Goal: Task Accomplishment & Management: Complete application form

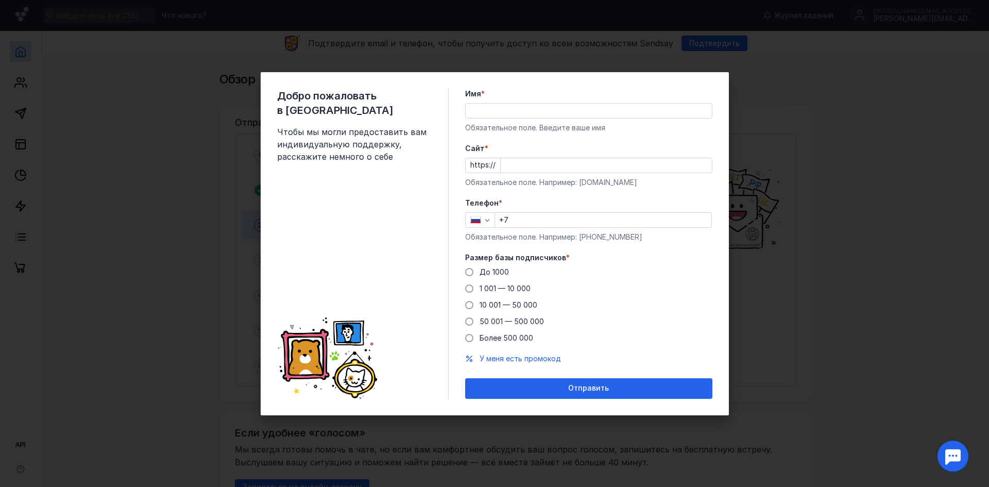
click at [499, 109] on input "Имя *" at bounding box center [589, 111] width 246 height 14
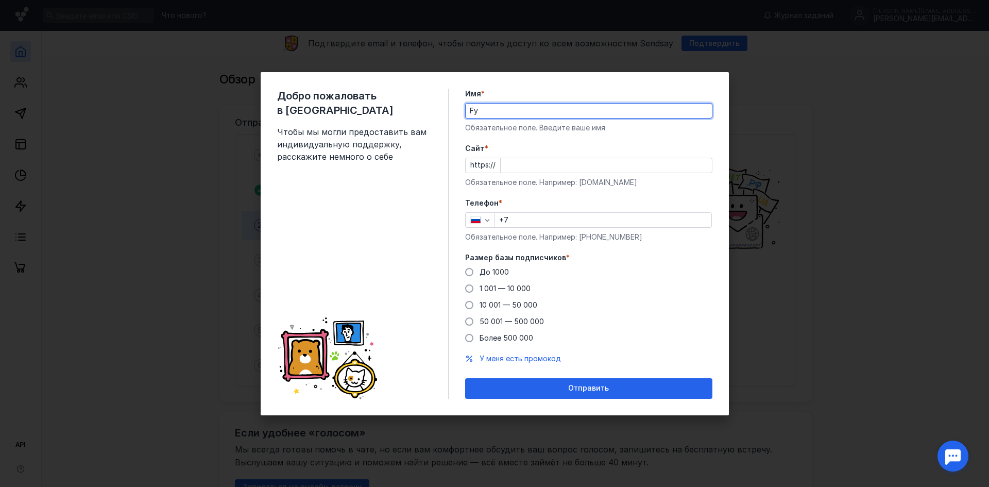
type input "F"
type input "[PERSON_NAME]"
click at [523, 170] on input "Cайт *" at bounding box center [606, 165] width 211 height 14
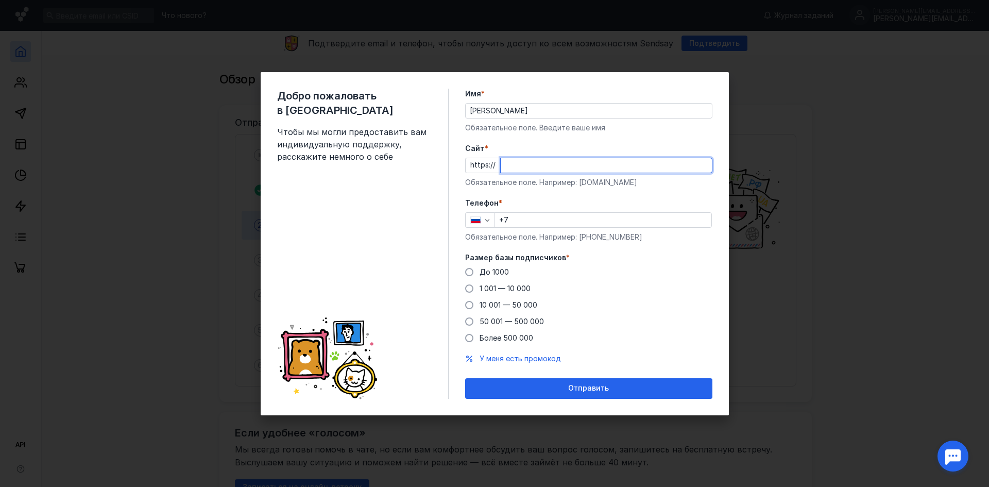
paste input "[DOMAIN_NAME][URL]"
type input "[DOMAIN_NAME][URL]"
click at [525, 219] on input "+7" at bounding box center [603, 220] width 216 height 14
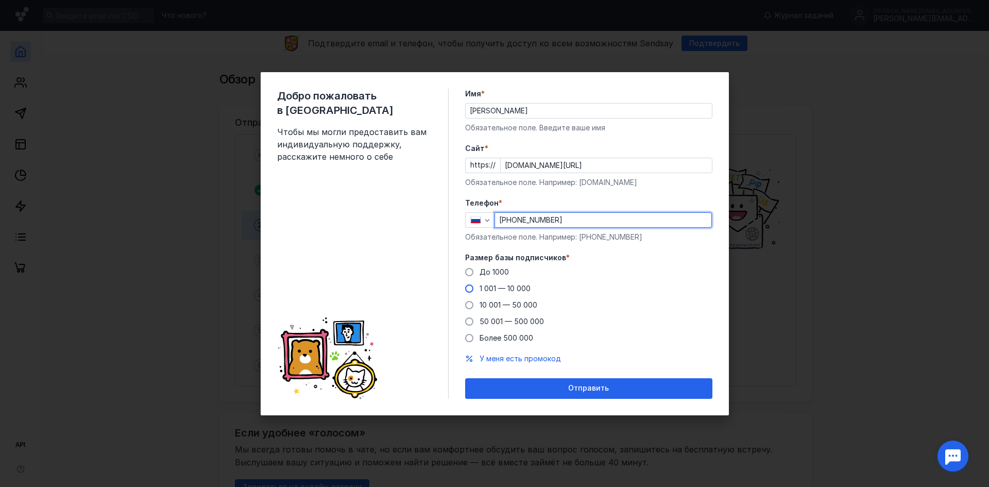
type input "[PHONE_NUMBER]"
click at [468, 288] on span at bounding box center [469, 288] width 8 height 8
click at [0, 0] on input "1 001 — 10 000" at bounding box center [0, 0] width 0 height 0
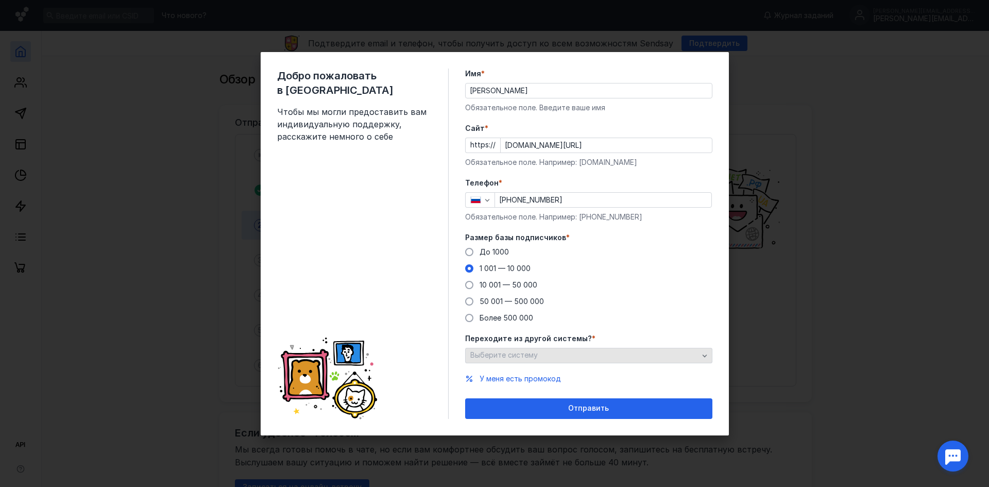
click at [559, 353] on div "Выберите систему" at bounding box center [584, 355] width 233 height 9
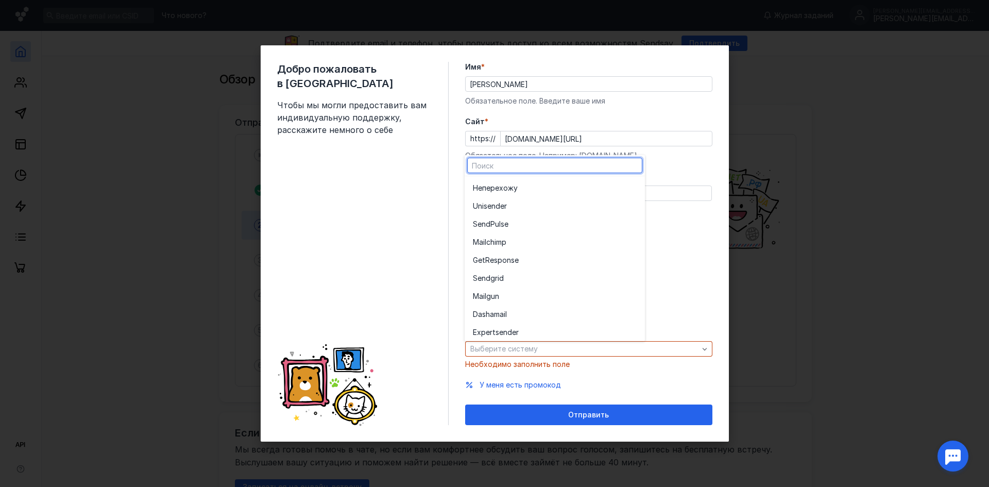
click at [696, 258] on div "До [DATE] 1 001 — 10 000 10 001 — 50 000 50 001 — 500 000 Более 500 000" at bounding box center [588, 278] width 247 height 76
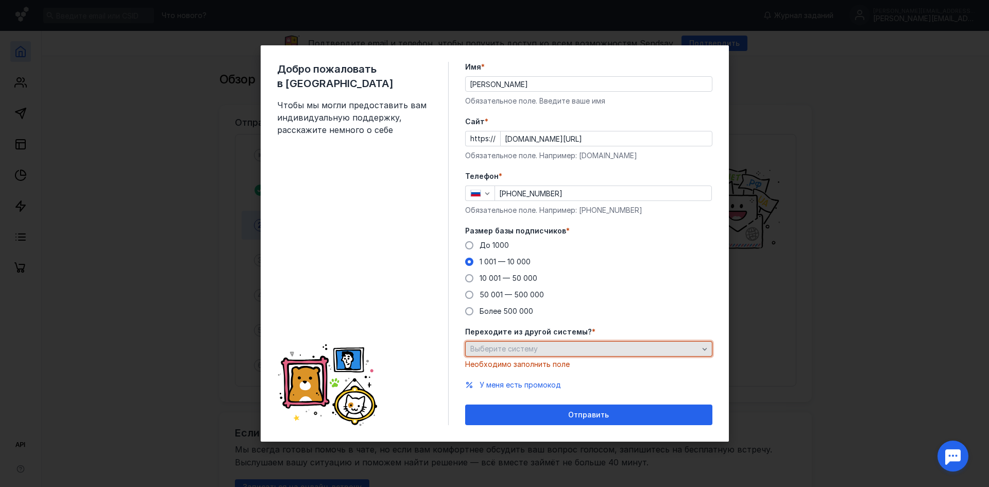
click at [562, 347] on div "Выберите систему" at bounding box center [584, 349] width 233 height 9
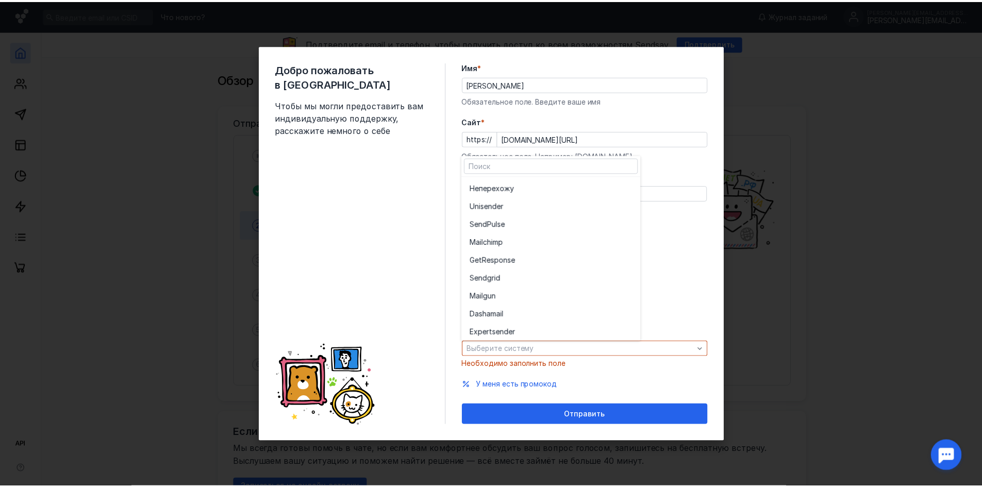
scroll to position [57, 0]
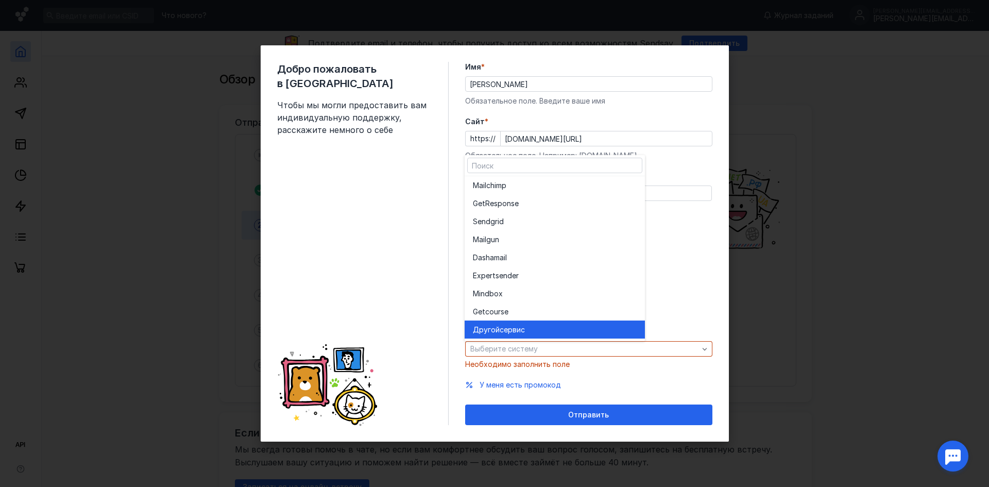
click at [528, 331] on div "Другой сервис" at bounding box center [555, 330] width 164 height 10
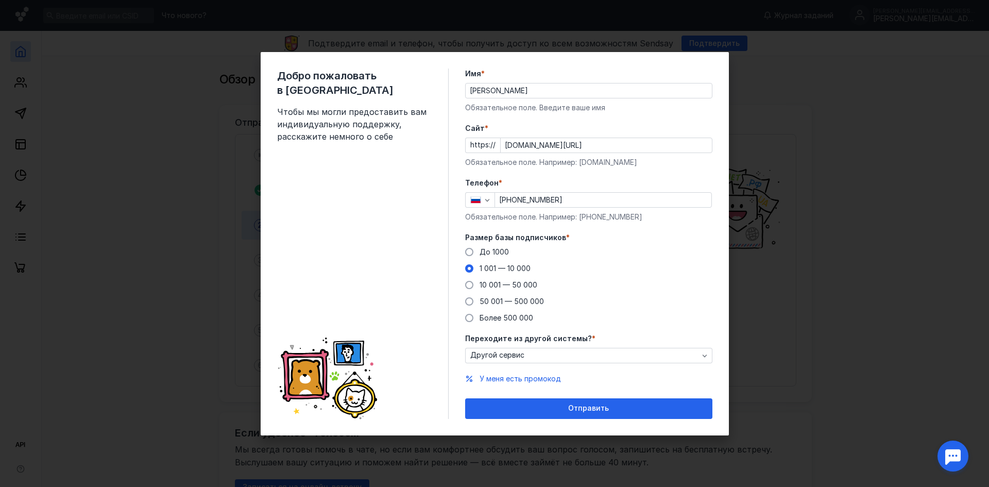
click at [586, 409] on span "Отправить" at bounding box center [588, 408] width 41 height 9
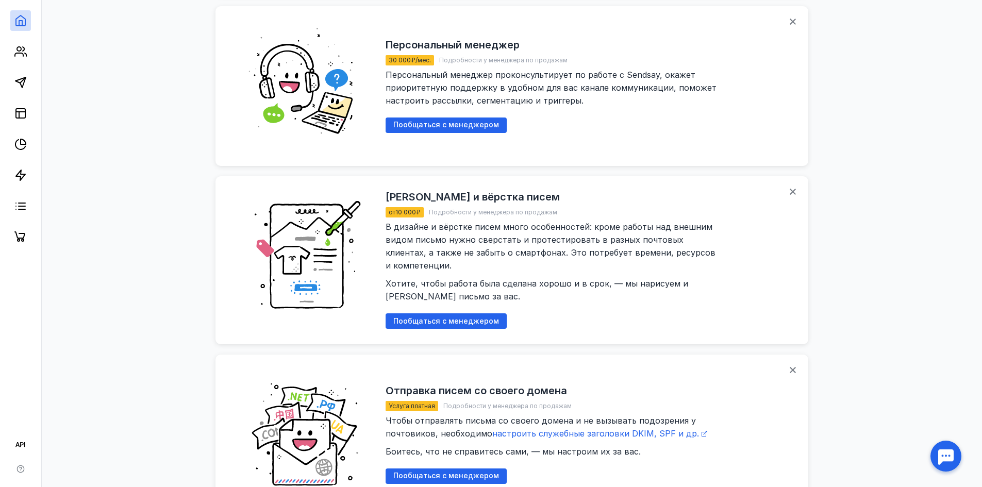
scroll to position [928, 0]
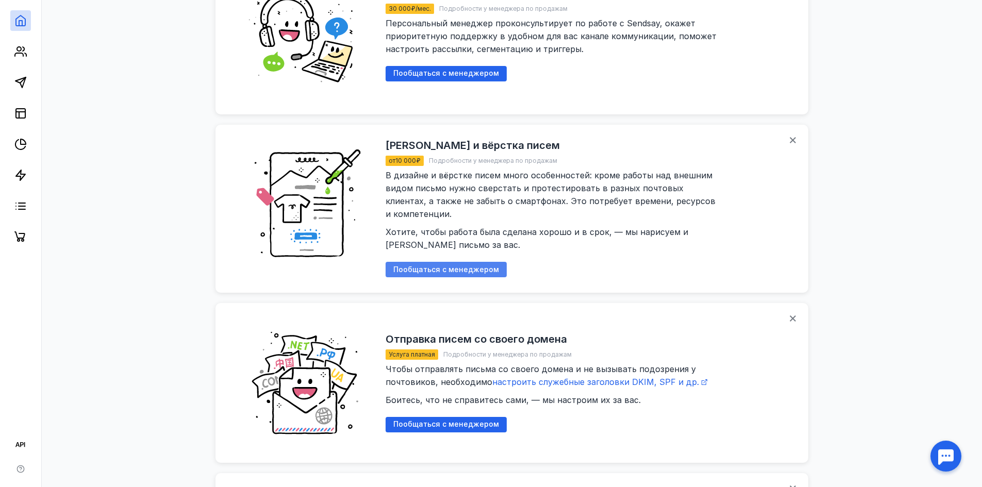
click at [442, 265] on span "Пообщаться с менеджером" at bounding box center [446, 269] width 106 height 9
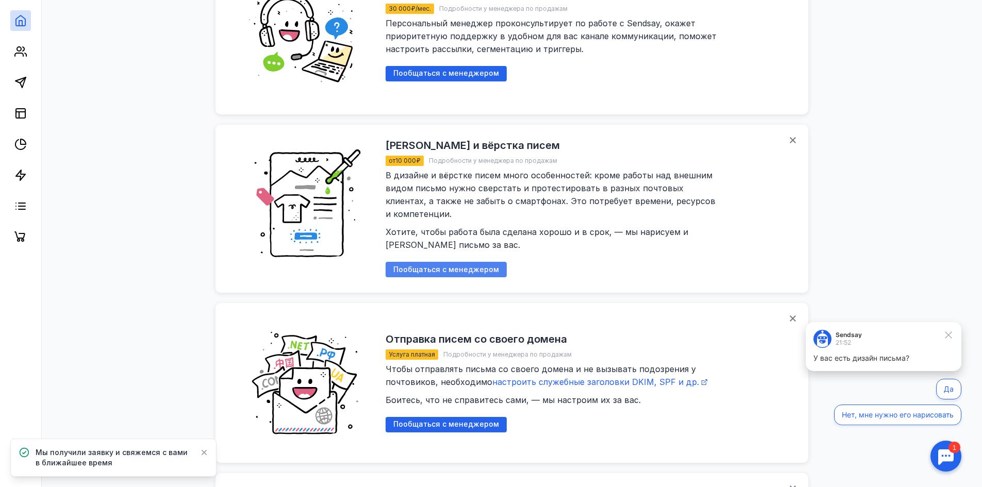
scroll to position [0, 0]
click at [899, 418] on button "Нет, мне нужно его нарисовать" at bounding box center [897, 415] width 127 height 21
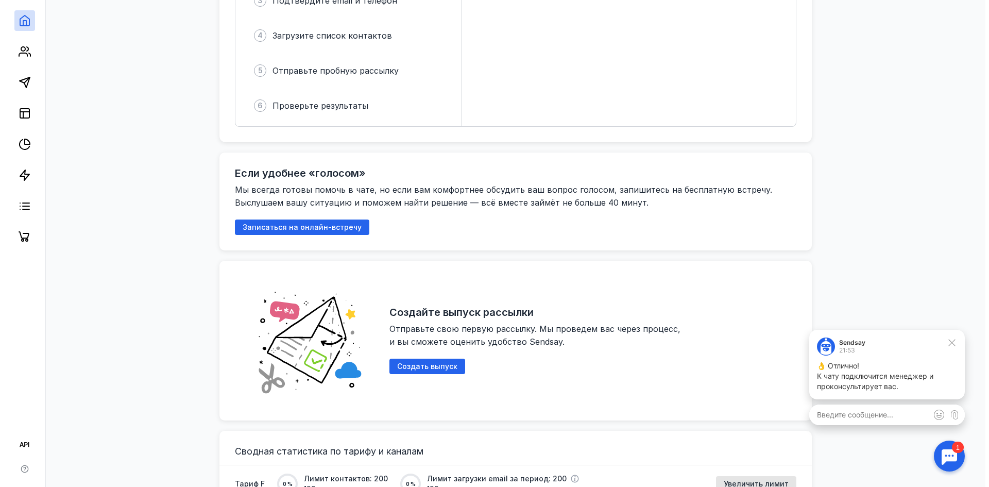
scroll to position [361, 0]
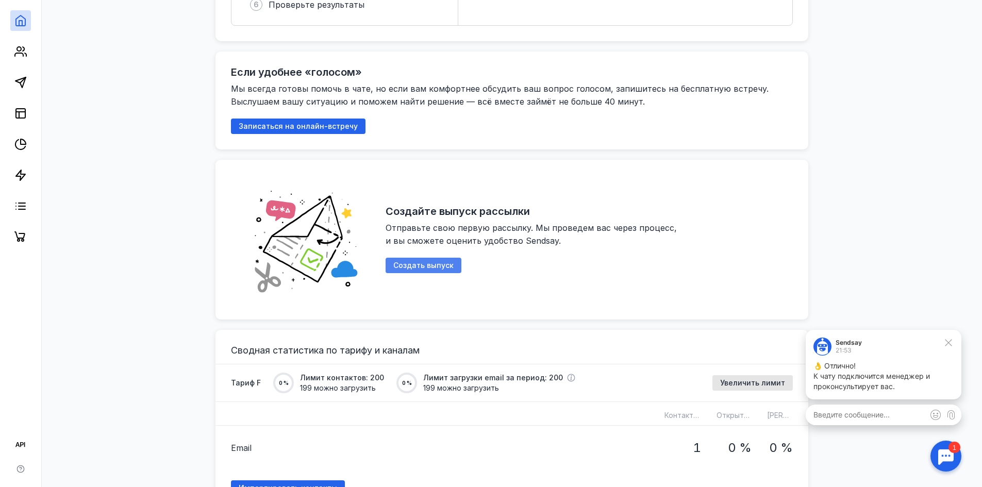
click at [423, 264] on span "Создать выпуск" at bounding box center [423, 265] width 60 height 9
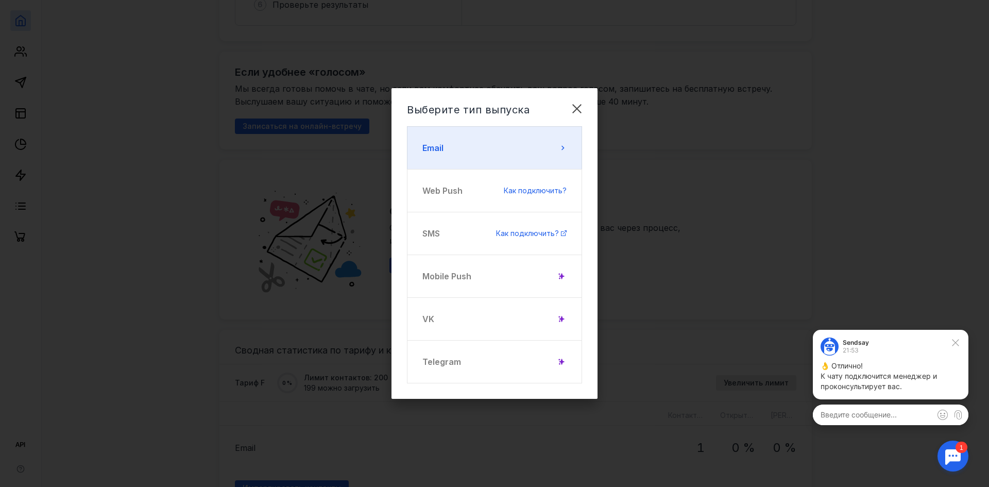
click at [480, 152] on button "Email" at bounding box center [494, 147] width 175 height 43
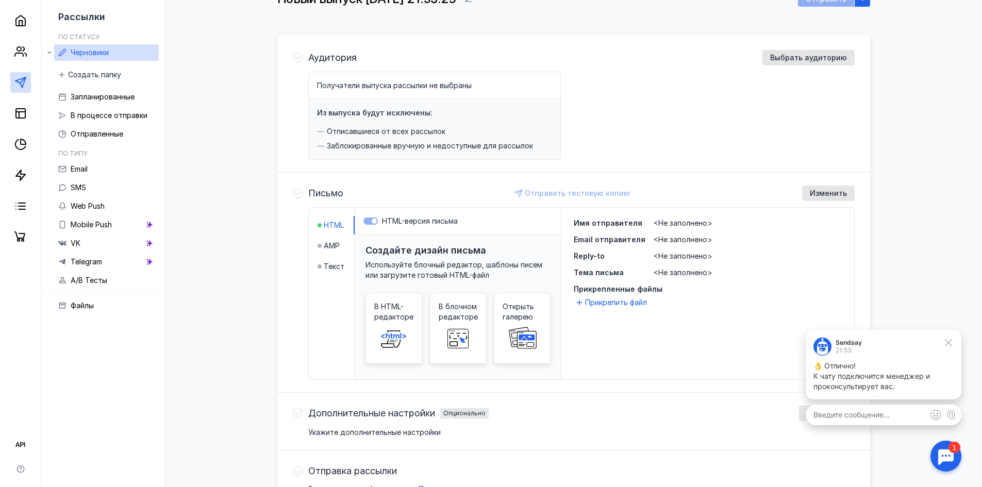
scroll to position [103, 0]
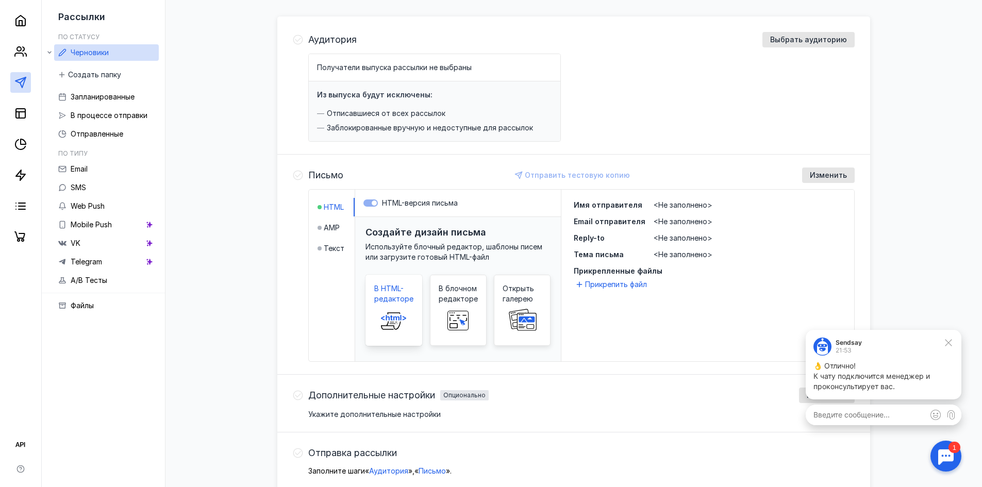
click at [393, 299] on span "В HTML-редакторе" at bounding box center [393, 293] width 39 height 21
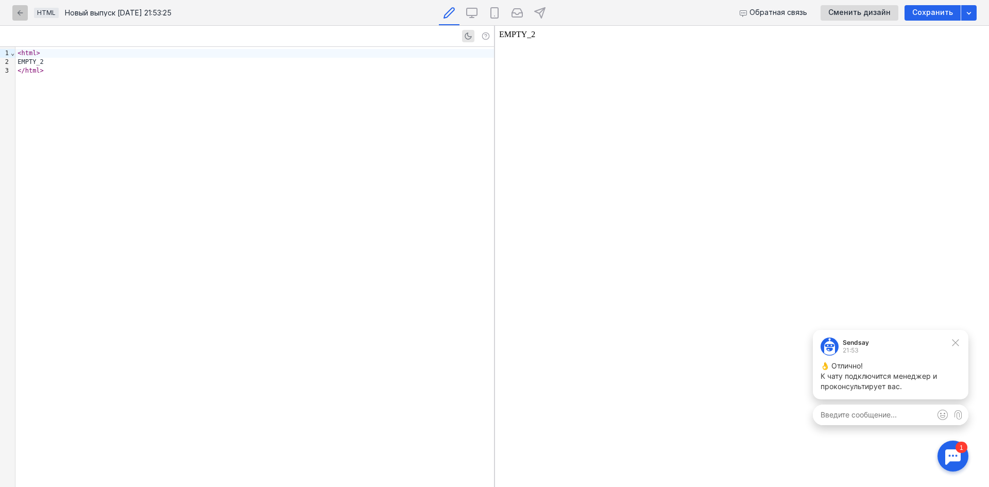
click at [16, 10] on icon "button" at bounding box center [20, 13] width 8 height 8
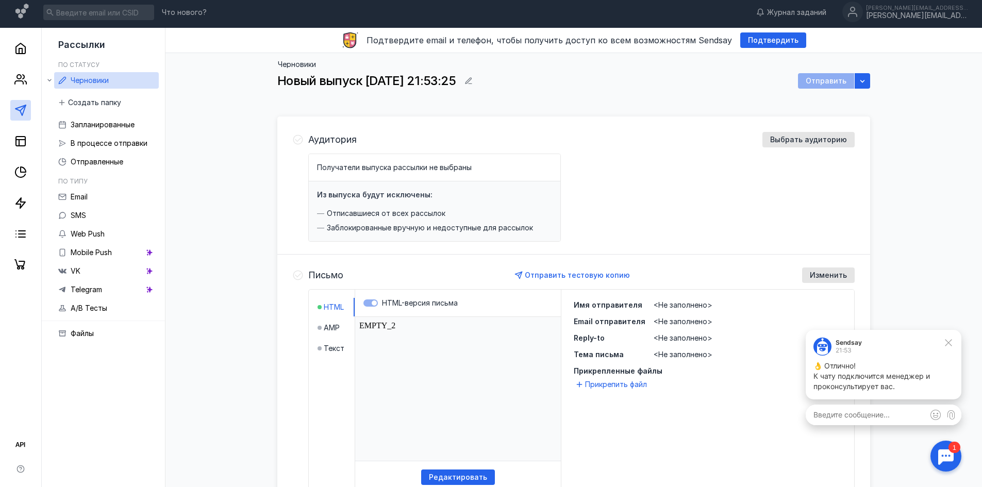
scroll to position [52, 0]
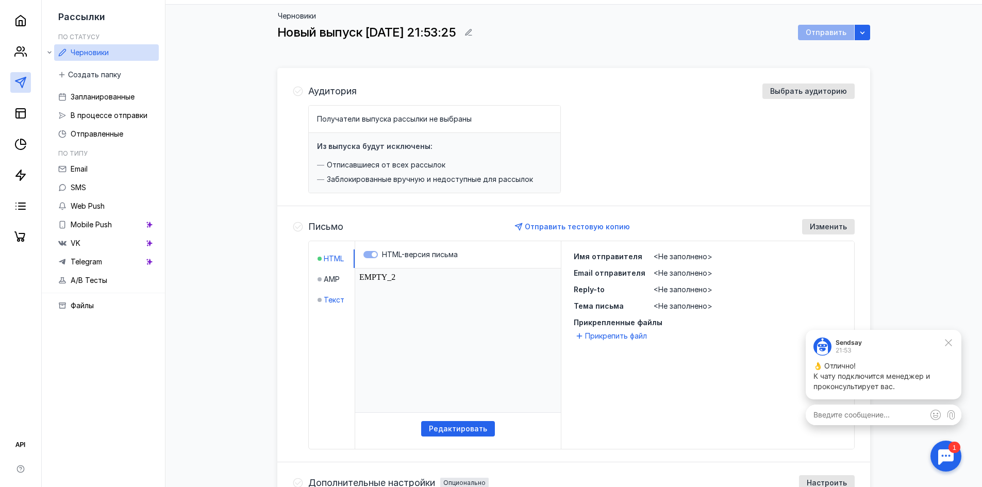
click at [332, 300] on span "Текст" at bounding box center [334, 300] width 21 height 10
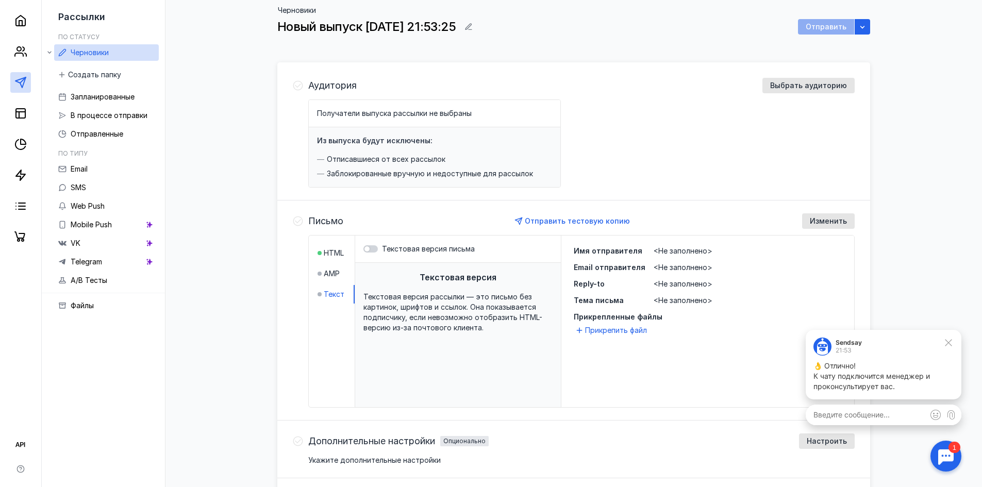
scroll to position [0, 0]
